Goal: Information Seeking & Learning: Learn about a topic

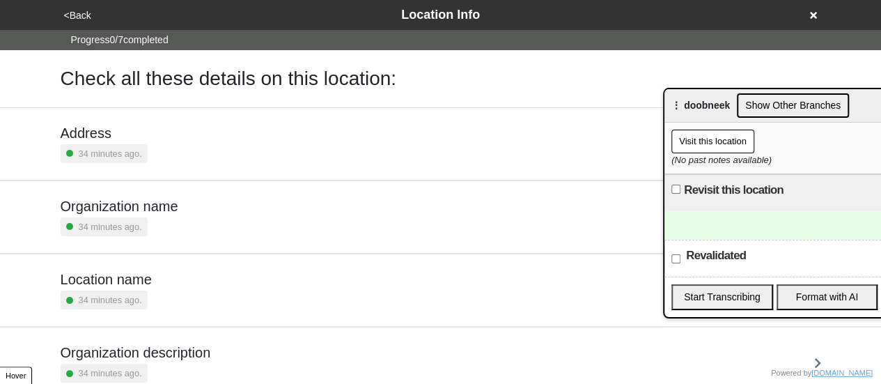
drag, startPoint x: 867, startPoint y: 260, endPoint x: 887, endPoint y: 295, distance: 40.9
click at [881, 321] on html "<Back Location Info Progress 0 / 7 completed Check all these details on this lo…" at bounding box center [440, 326] width 881 height 652
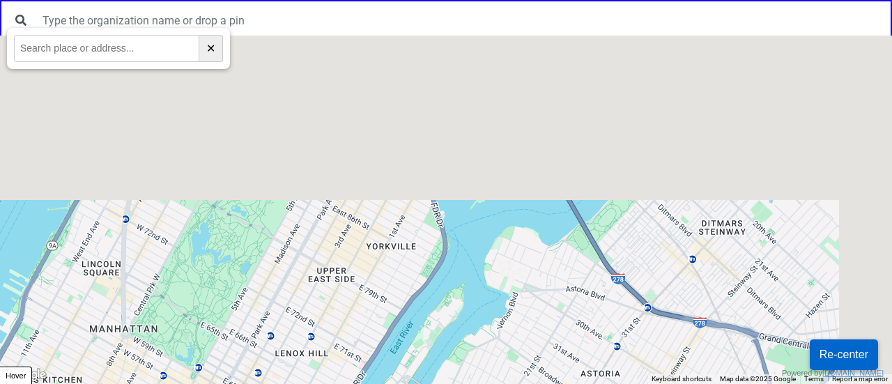
drag, startPoint x: 720, startPoint y: 128, endPoint x: 500, endPoint y: 417, distance: 363.4
click at [500, 0] on html "← Move left → Move right ↑ Move up ↓ Move down + Zoom in - Zoom out Home Jump l…" at bounding box center [446, 0] width 892 height 0
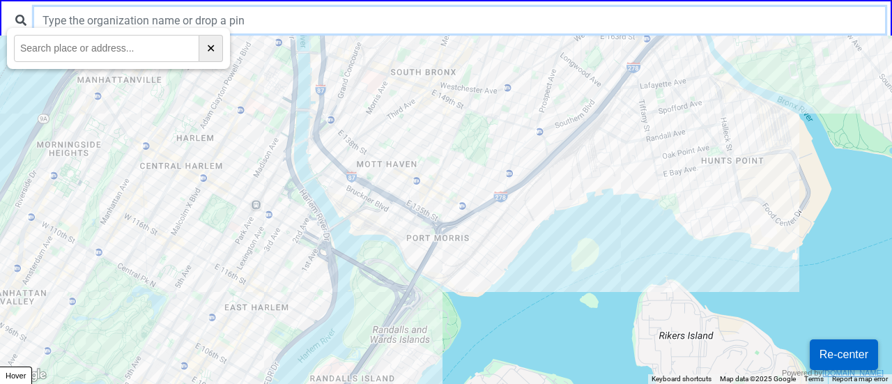
click at [187, 17] on input "text" at bounding box center [459, 20] width 851 height 26
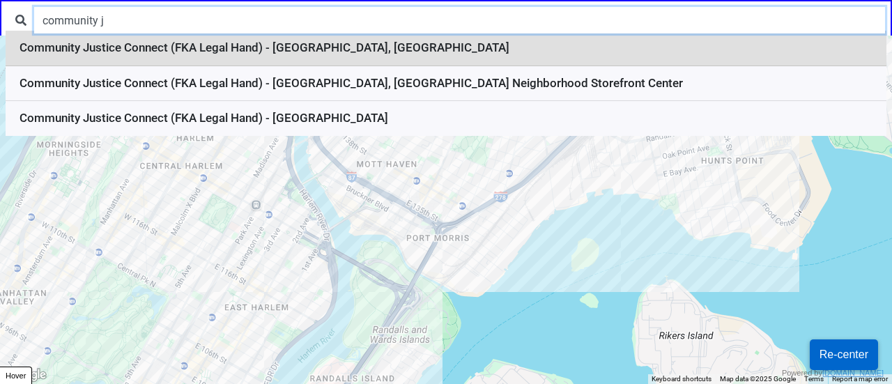
type input "community j"
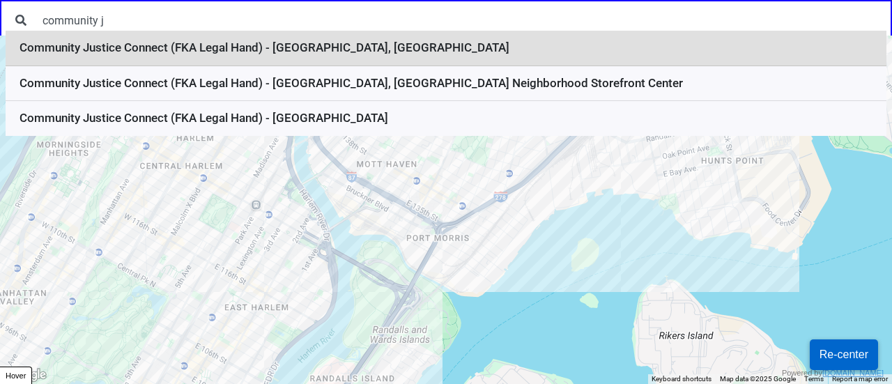
click at [350, 49] on li "Community Justice Connect (FKA Legal Hand) - Jamaica, Queens" at bounding box center [446, 49] width 881 height 36
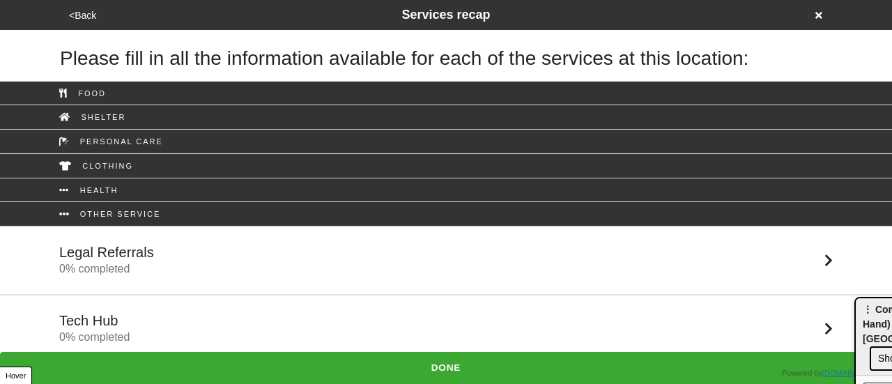
click at [297, 261] on div "Legal Referrals 0 % completed" at bounding box center [446, 260] width 794 height 33
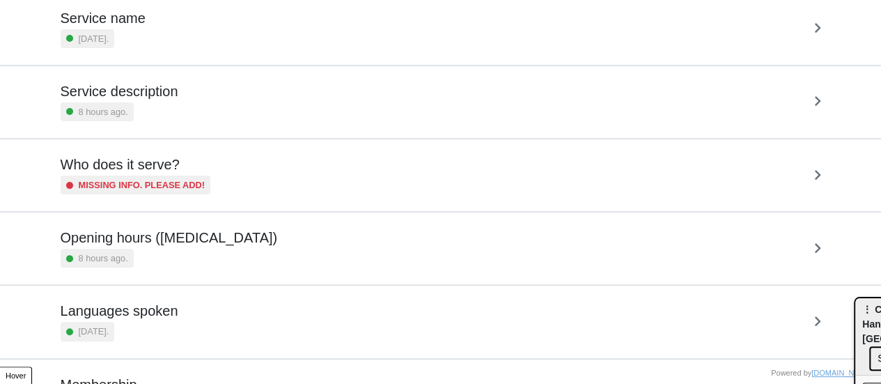
scroll to position [259, 0]
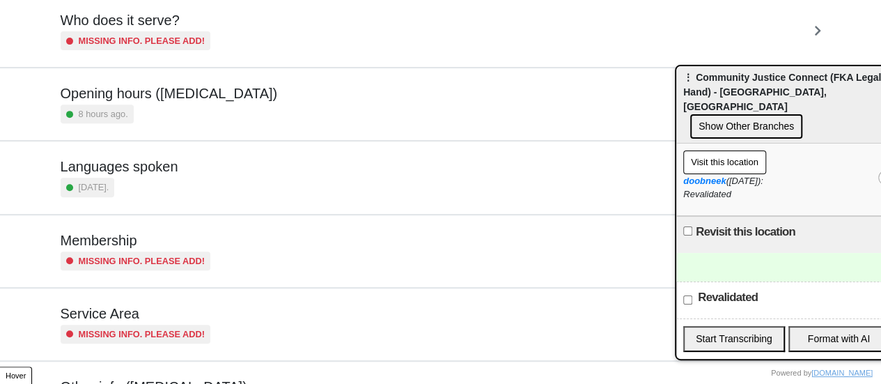
drag, startPoint x: 874, startPoint y: 313, endPoint x: 695, endPoint y: 81, distance: 293.1
click at [695, 81] on span "⋮ Community Justice Connect (FKA Legal Hand) - [GEOGRAPHIC_DATA], [GEOGRAPHIC_D…" at bounding box center [783, 92] width 198 height 40
click at [173, 115] on div "8 hours ago." at bounding box center [169, 114] width 217 height 19
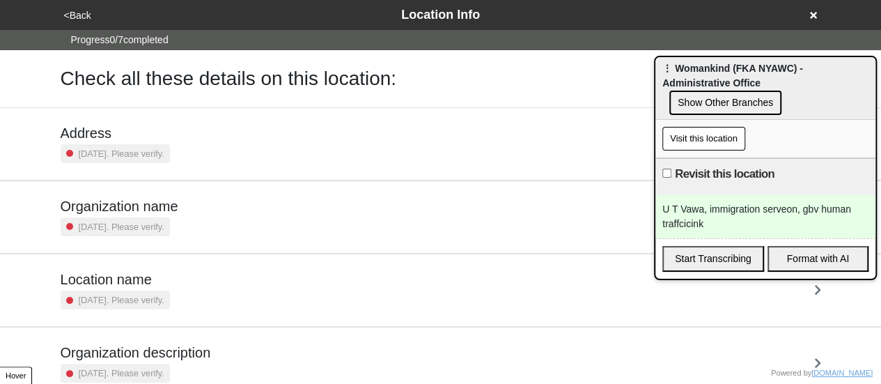
scroll to position [265, 0]
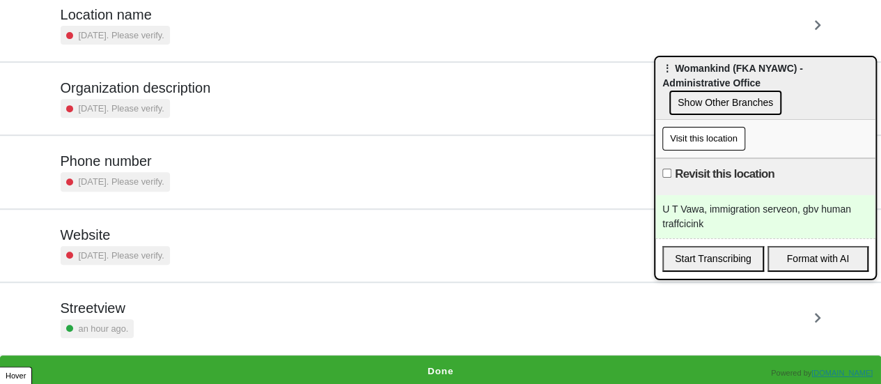
drag, startPoint x: 415, startPoint y: 361, endPoint x: 426, endPoint y: 335, distance: 27.8
click at [416, 359] on button "Done" at bounding box center [440, 371] width 881 height 32
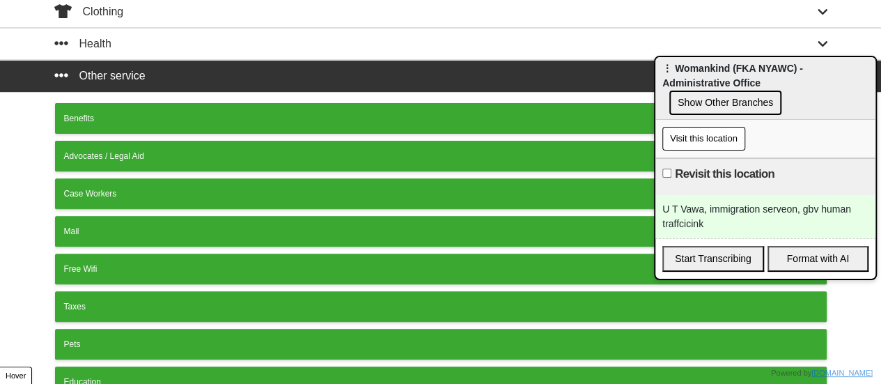
scroll to position [387, 0]
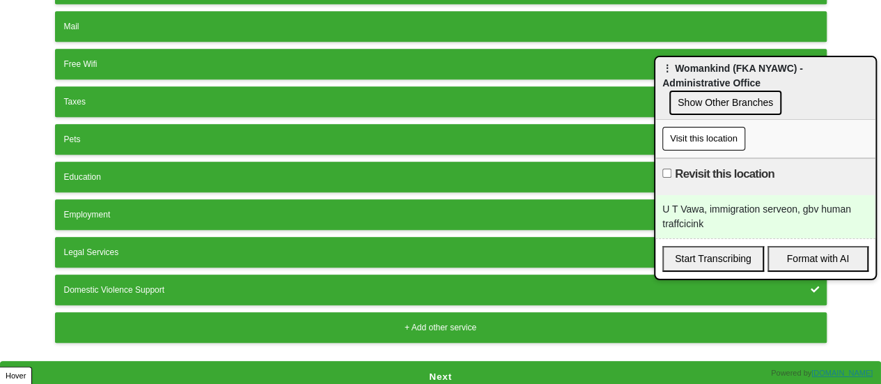
click at [387, 377] on button "Next" at bounding box center [440, 377] width 881 height 32
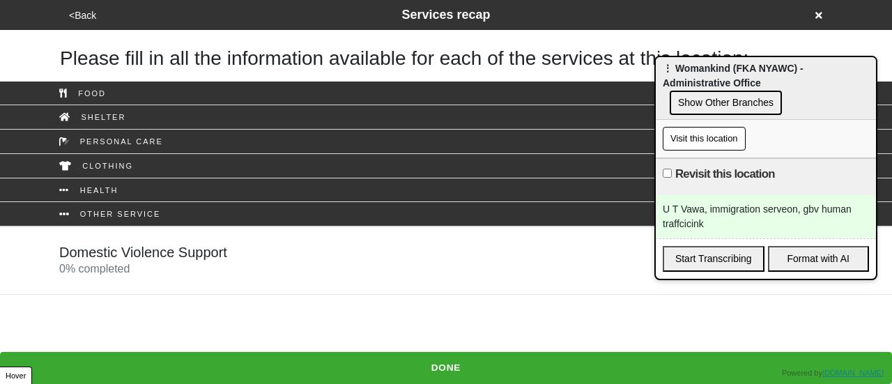
click at [355, 263] on div "Domestic Violence Support 0 % completed" at bounding box center [446, 260] width 794 height 33
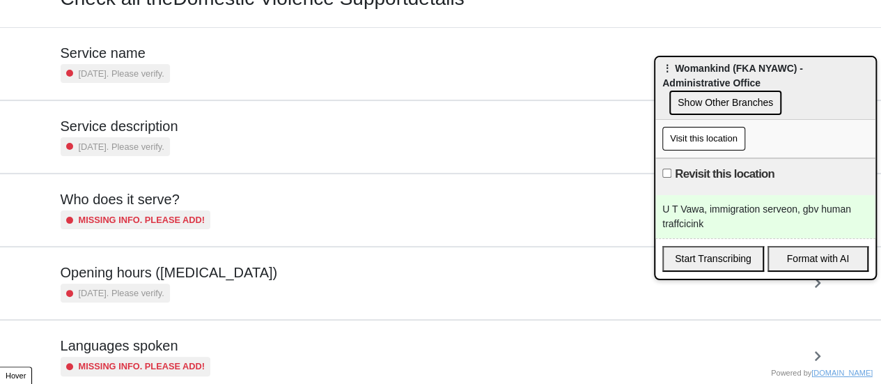
scroll to position [52, 0]
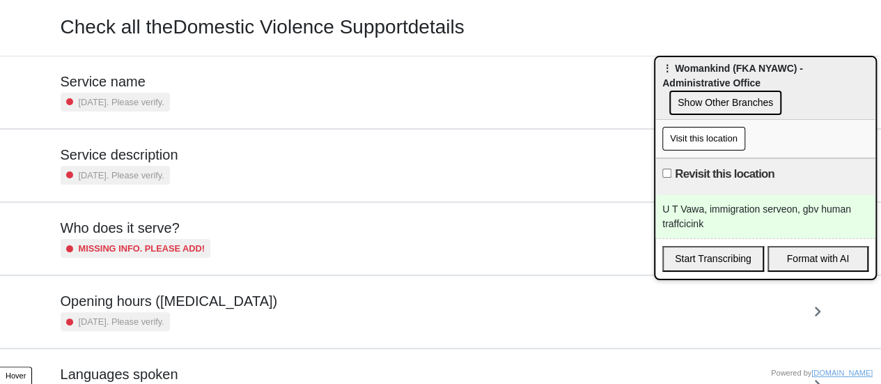
click at [170, 157] on h5 "Service description" at bounding box center [120, 154] width 118 height 17
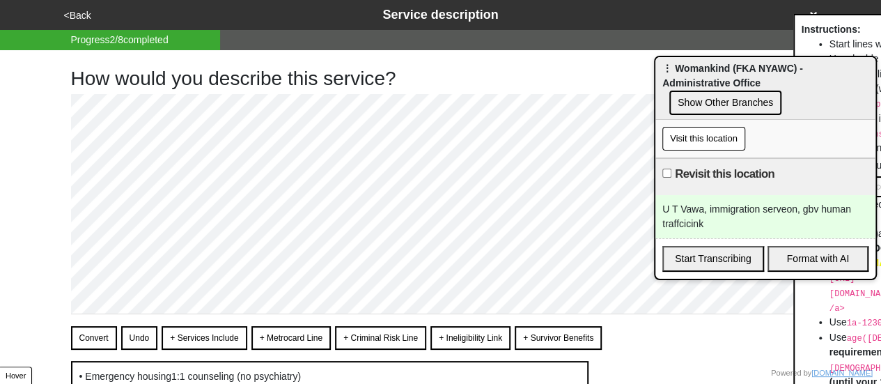
click at [92, 333] on button "Convert" at bounding box center [94, 338] width 46 height 24
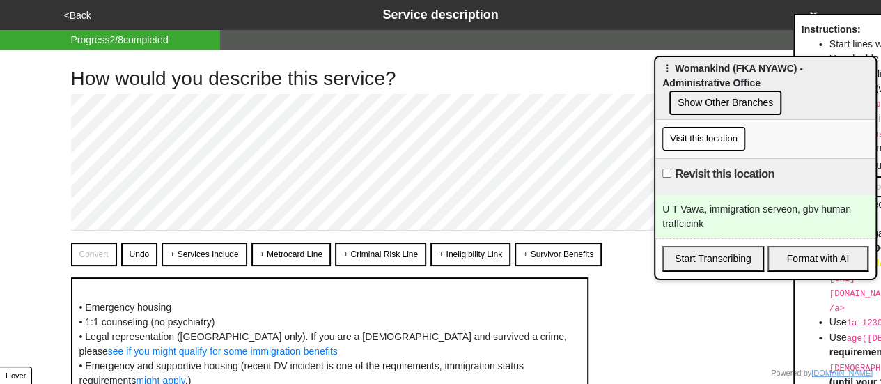
scroll to position [110, 0]
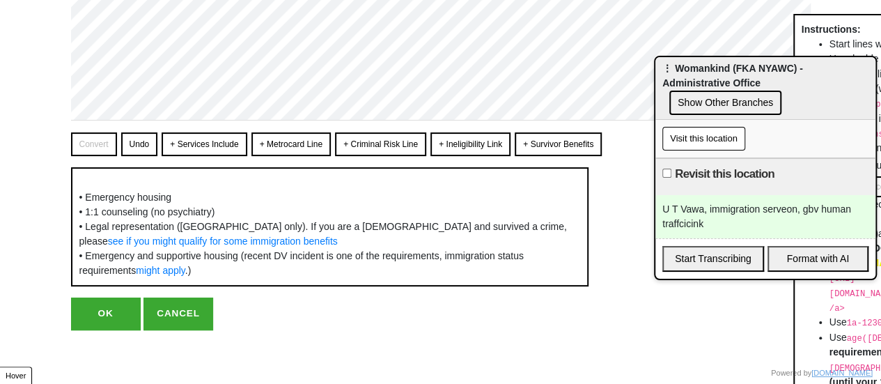
click at [240, 141] on button "+ Services Include" at bounding box center [204, 144] width 85 height 24
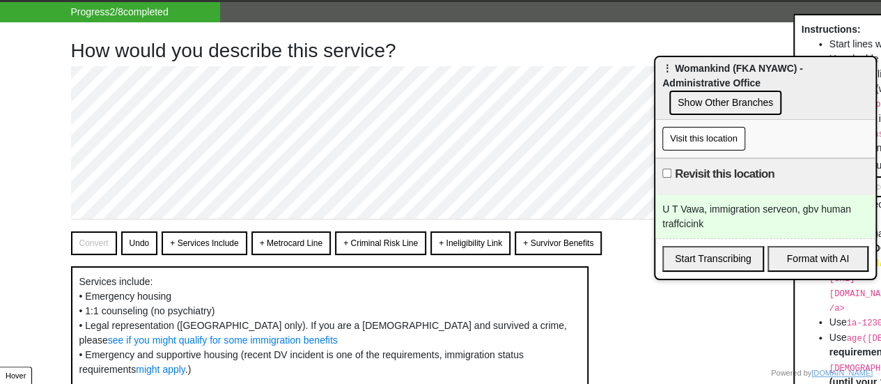
scroll to position [0, 0]
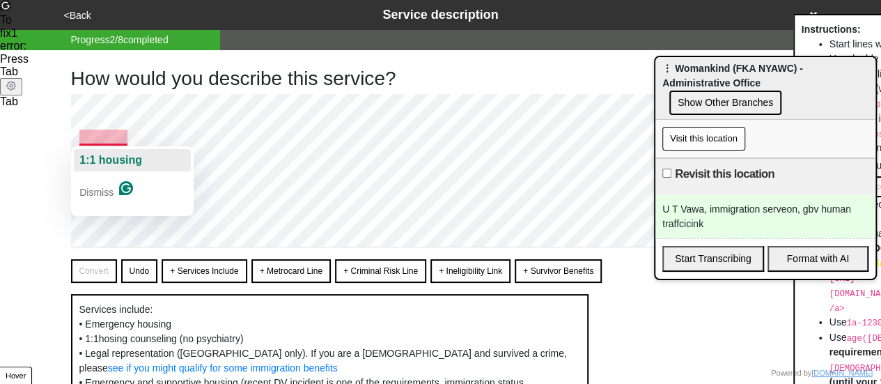
click at [130, 162] on span "1:1 housing" at bounding box center [110, 160] width 63 height 12
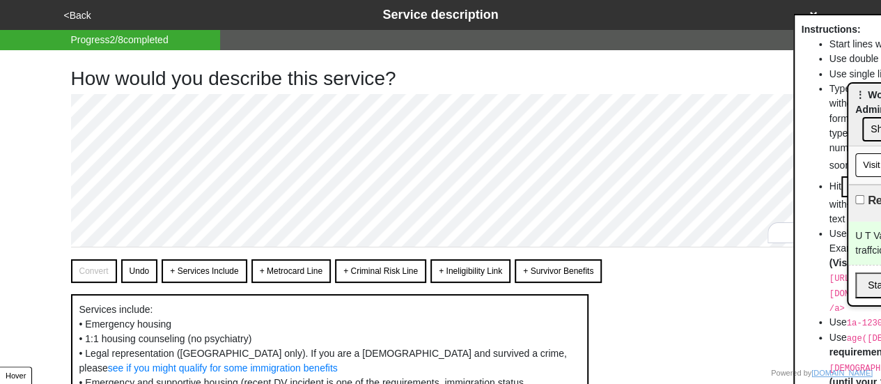
drag, startPoint x: 694, startPoint y: 65, endPoint x: 888, endPoint y: 93, distance: 195.6
click at [881, 93] on html "<Back Service description Progress 2 / 8 completed How would you describe this …" at bounding box center [440, 256] width 881 height 513
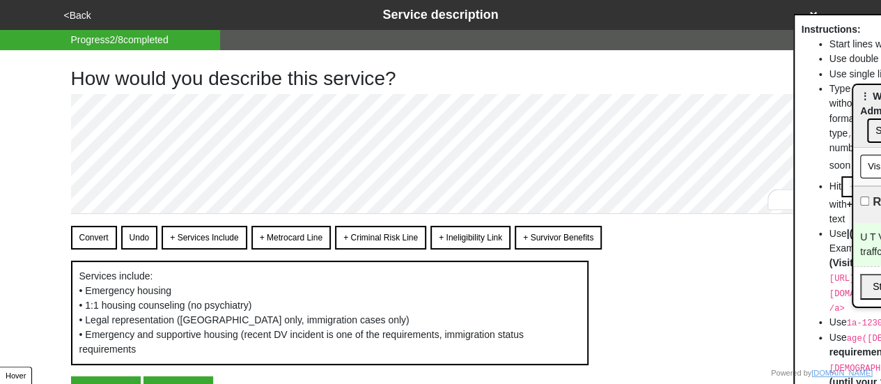
click at [89, 233] on button "Convert" at bounding box center [94, 238] width 46 height 24
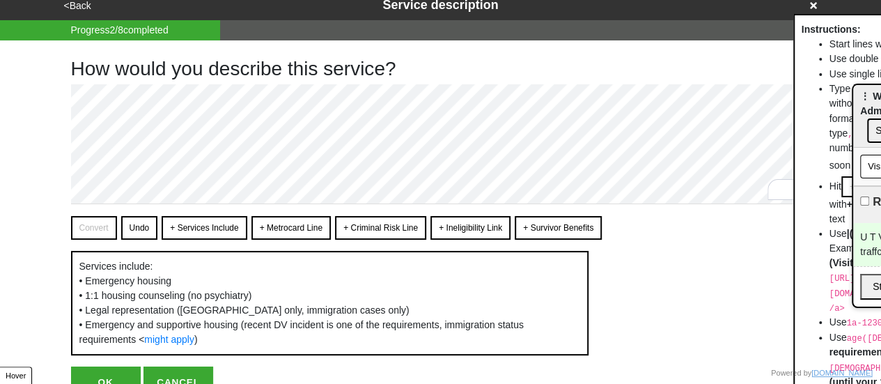
scroll to position [79, 0]
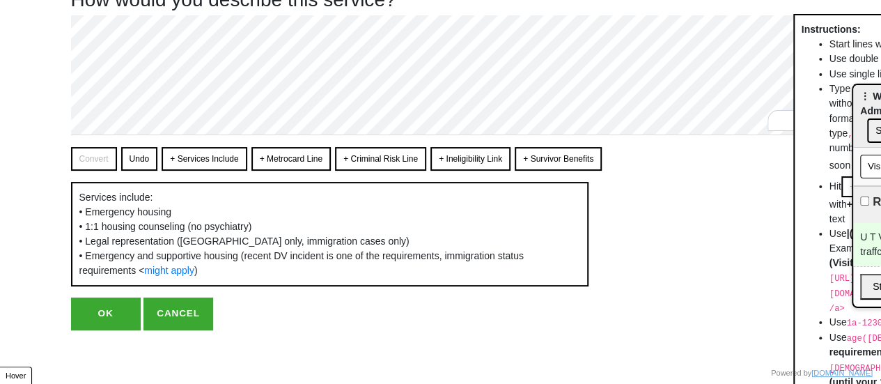
click at [111, 302] on button "OK" at bounding box center [106, 314] width 70 height 32
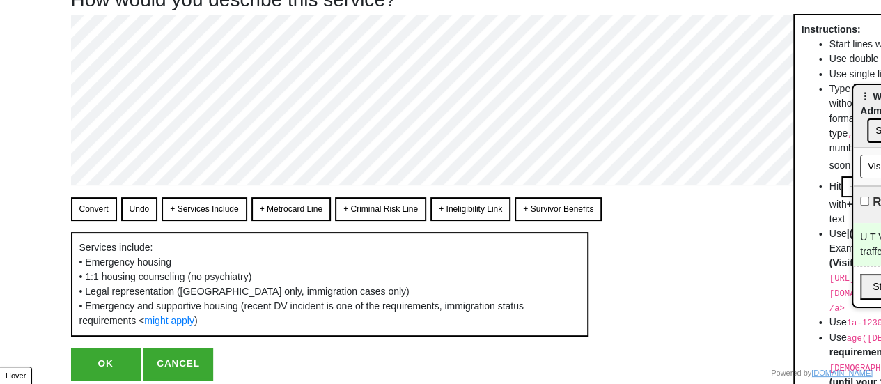
scroll to position [0, 0]
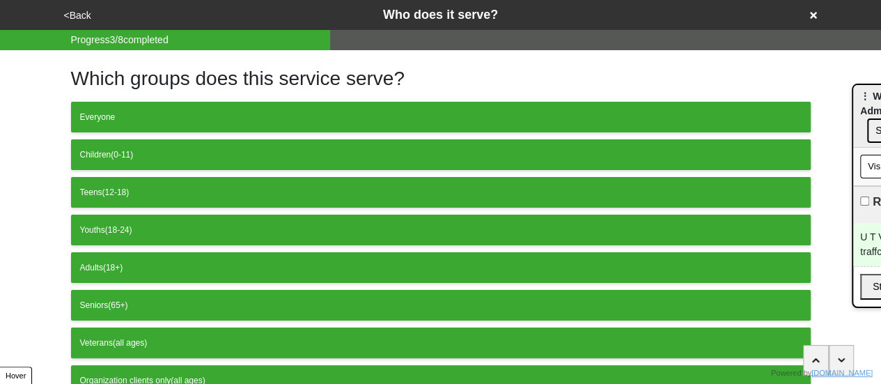
click at [78, 19] on button "<Back" at bounding box center [78, 16] width 36 height 16
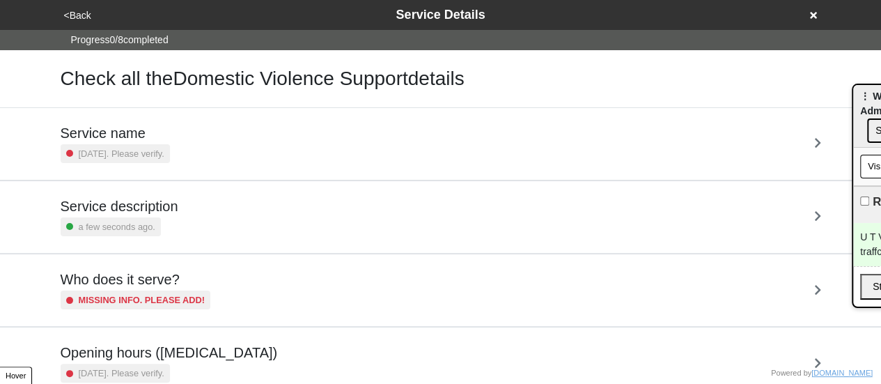
click at [152, 190] on div "Service description a few seconds ago." at bounding box center [441, 217] width 794 height 72
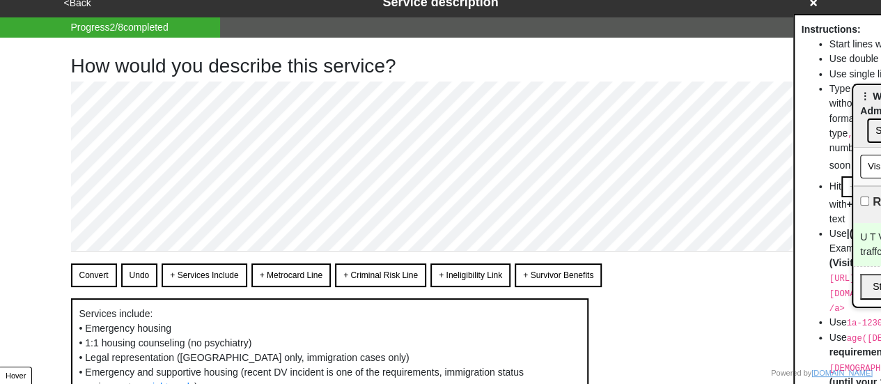
scroll to position [129, 0]
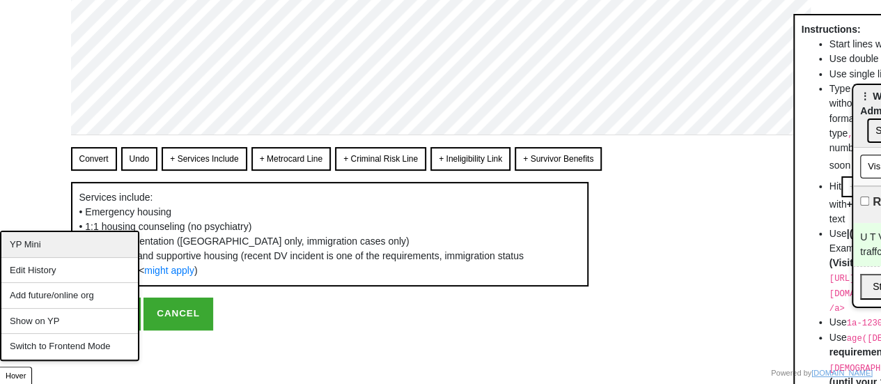
click at [35, 249] on div "YP Mini" at bounding box center [69, 245] width 137 height 26
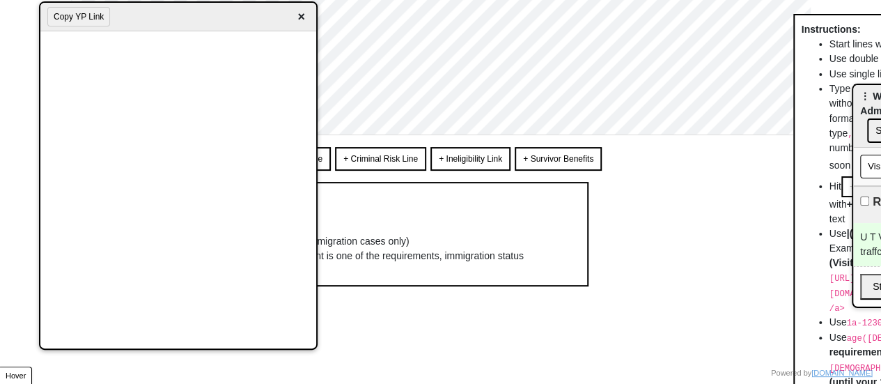
click at [462, 206] on div "Convert Undo + Services Include + Metrocard Line + Criminal Risk Line + Ineligi…" at bounding box center [441, 216] width 740 height 139
click at [303, 14] on span "×" at bounding box center [301, 17] width 16 height 19
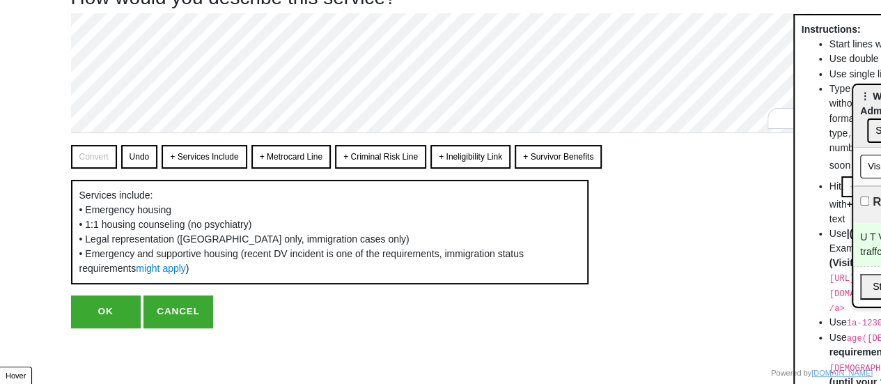
scroll to position [79, 0]
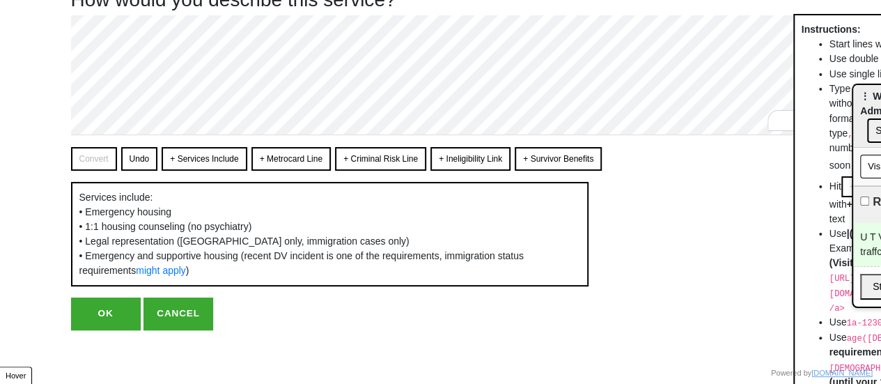
click at [99, 313] on button "OK" at bounding box center [106, 314] width 70 height 32
type textarea "x"
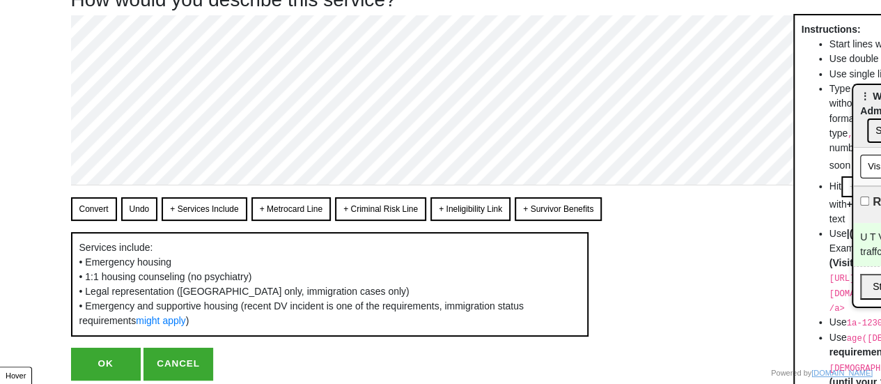
scroll to position [0, 0]
